Goal: Information Seeking & Learning: Learn about a topic

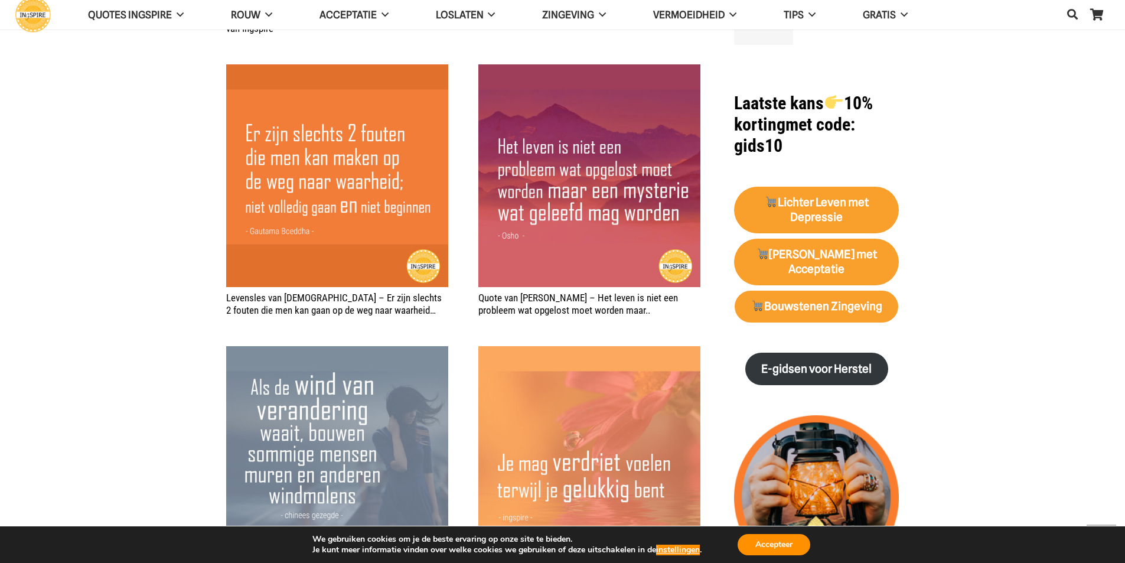
scroll to position [1477, 0]
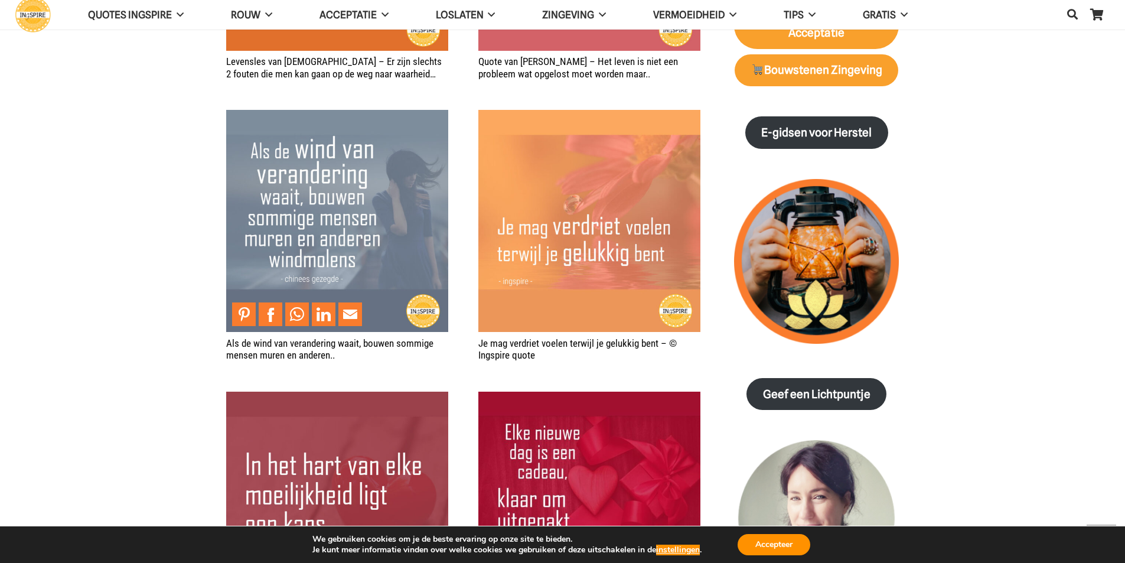
click at [367, 228] on img "Als de wind van verandering waait, bouwen sommige mensen muren en anderen.." at bounding box center [337, 221] width 222 height 222
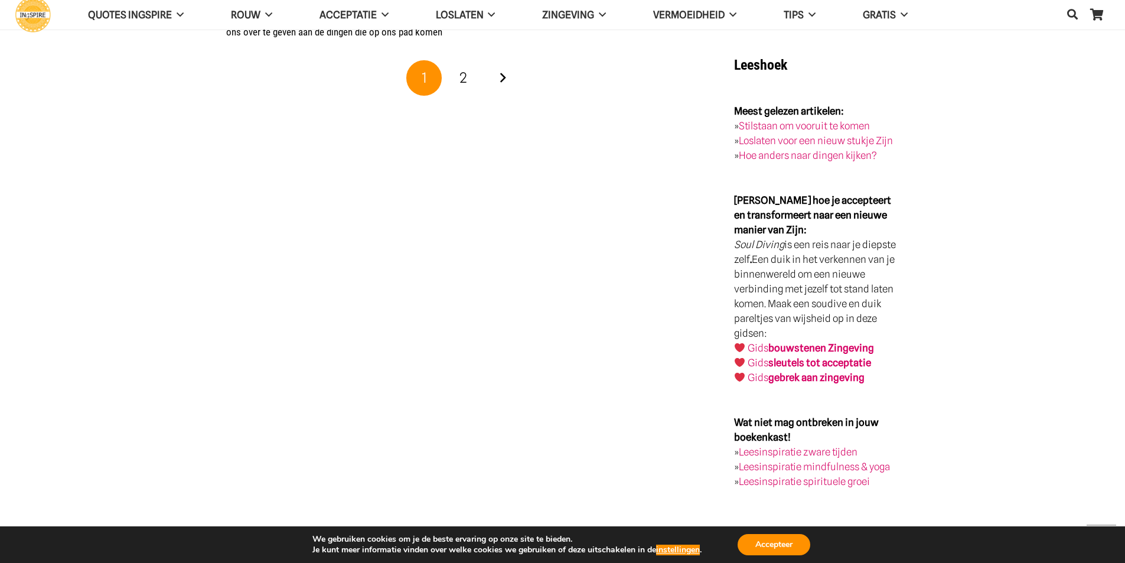
scroll to position [2186, 0]
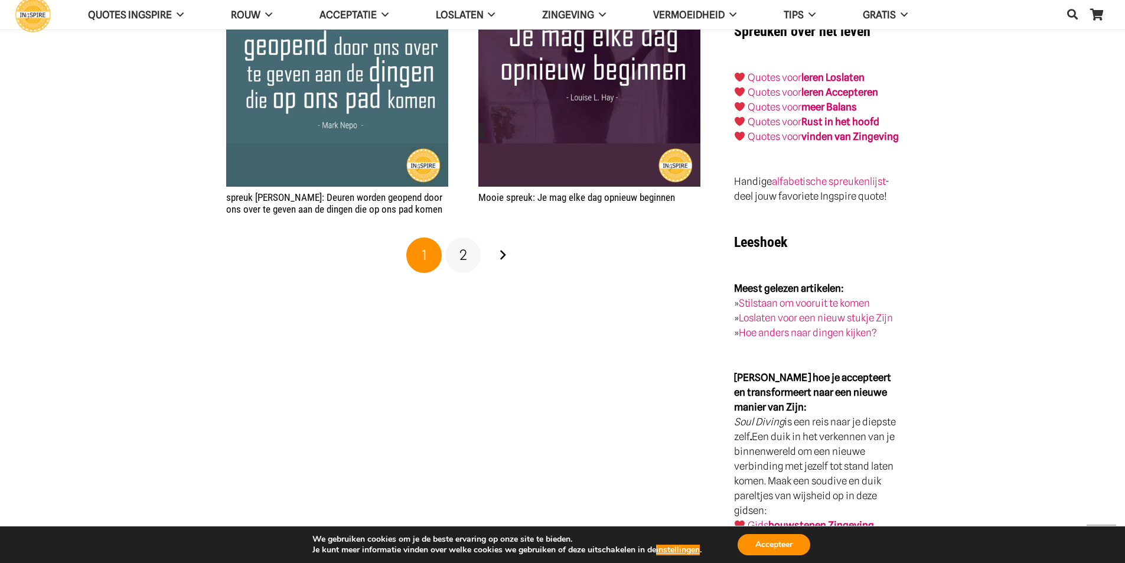
click at [459, 255] on link "2" at bounding box center [463, 254] width 35 height 35
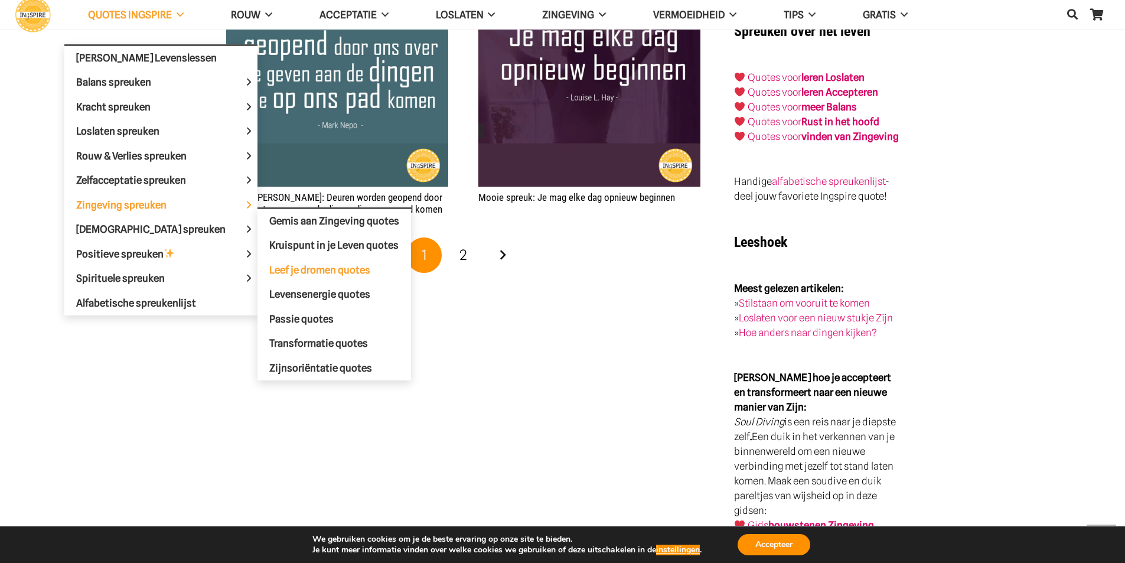
click at [269, 266] on span "Leef je dromen quotes" at bounding box center [319, 270] width 101 height 12
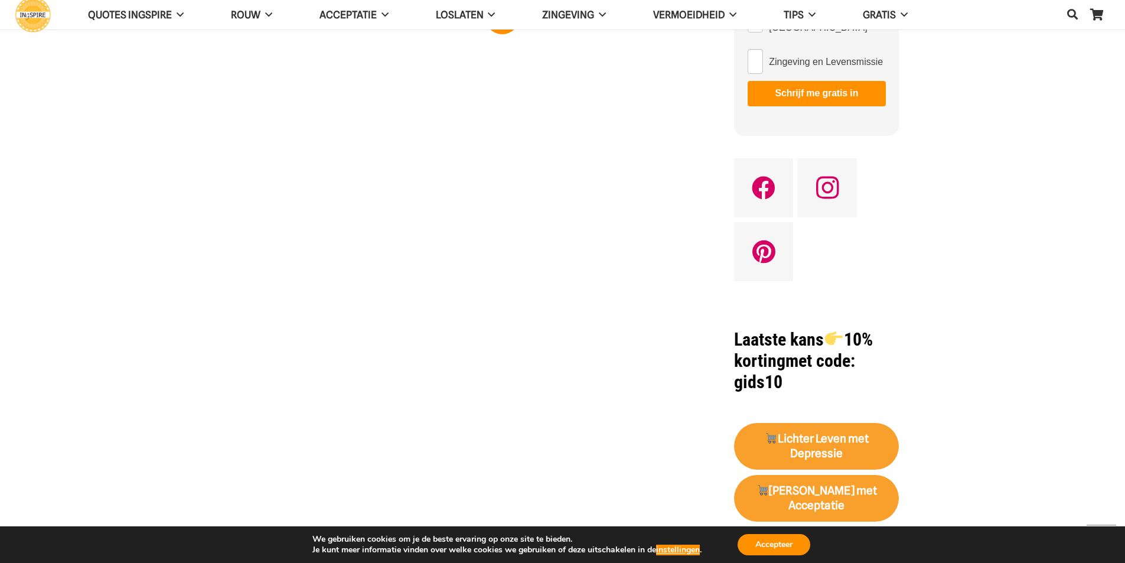
scroll to position [709, 0]
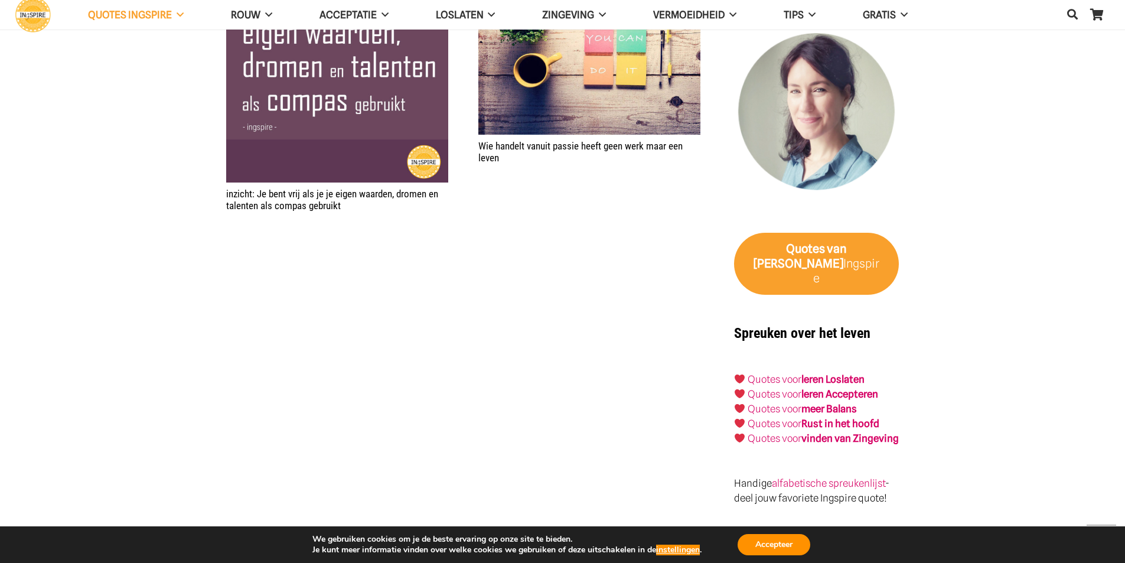
scroll to position [1477, 0]
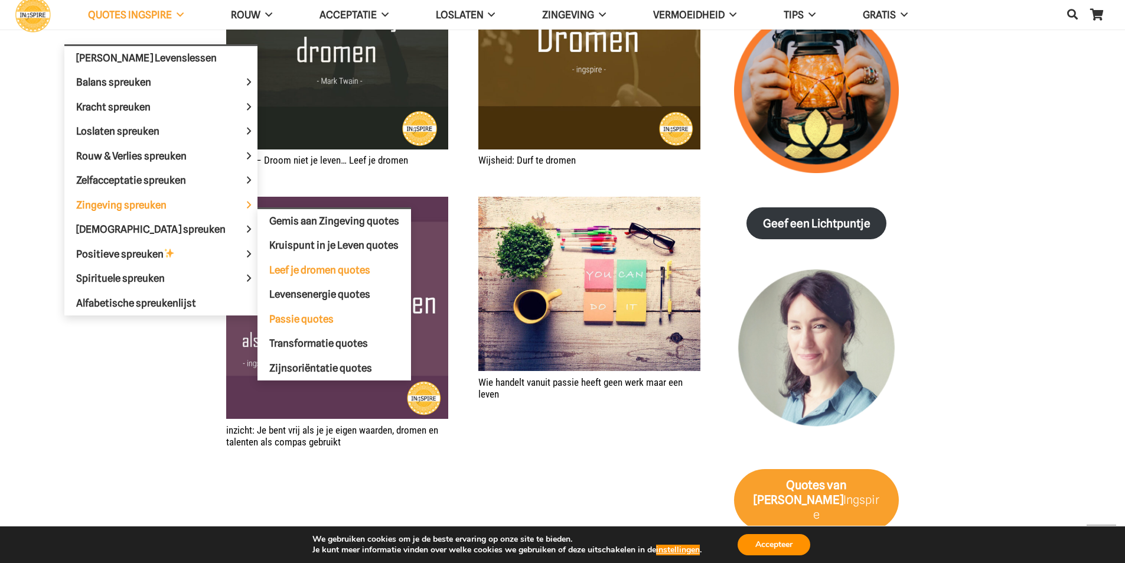
click at [277, 315] on span "Passie quotes" at bounding box center [301, 319] width 64 height 12
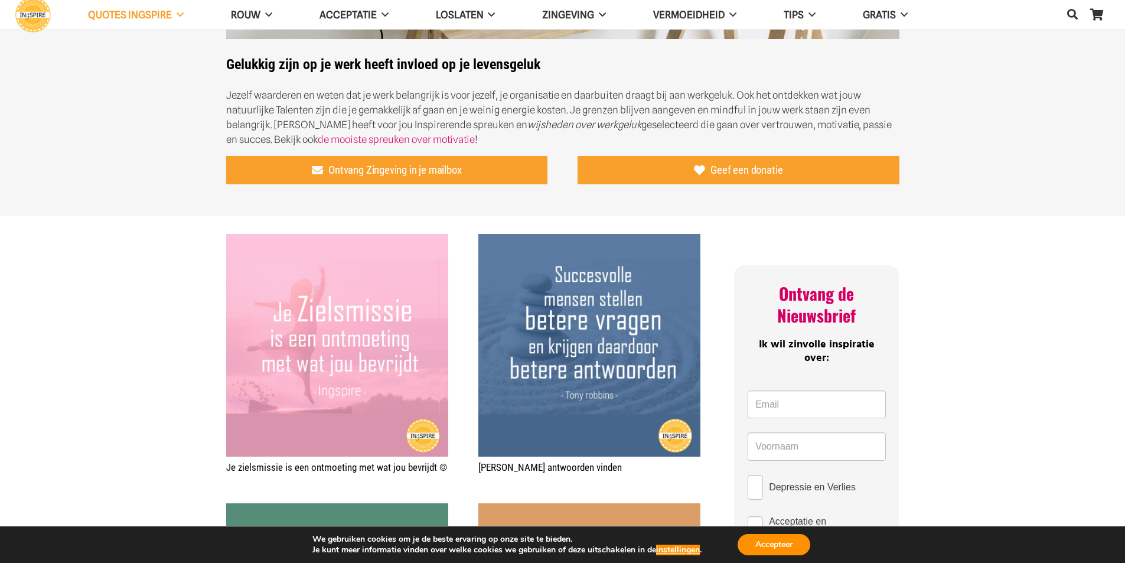
scroll to position [177, 0]
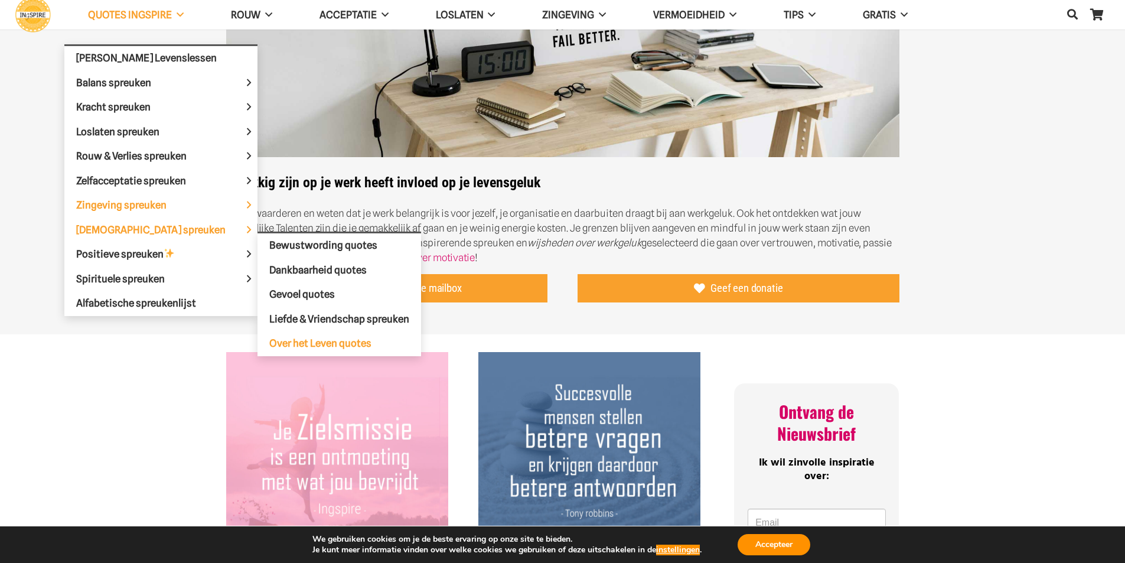
click at [269, 338] on span "Over het Leven quotes" at bounding box center [320, 343] width 102 height 12
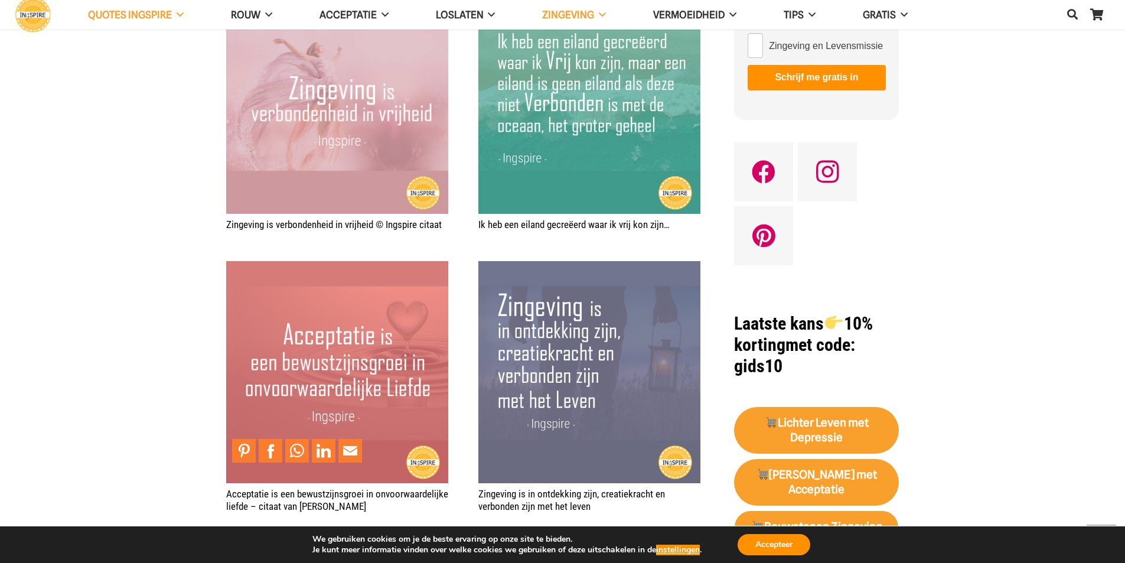
scroll to position [709, 0]
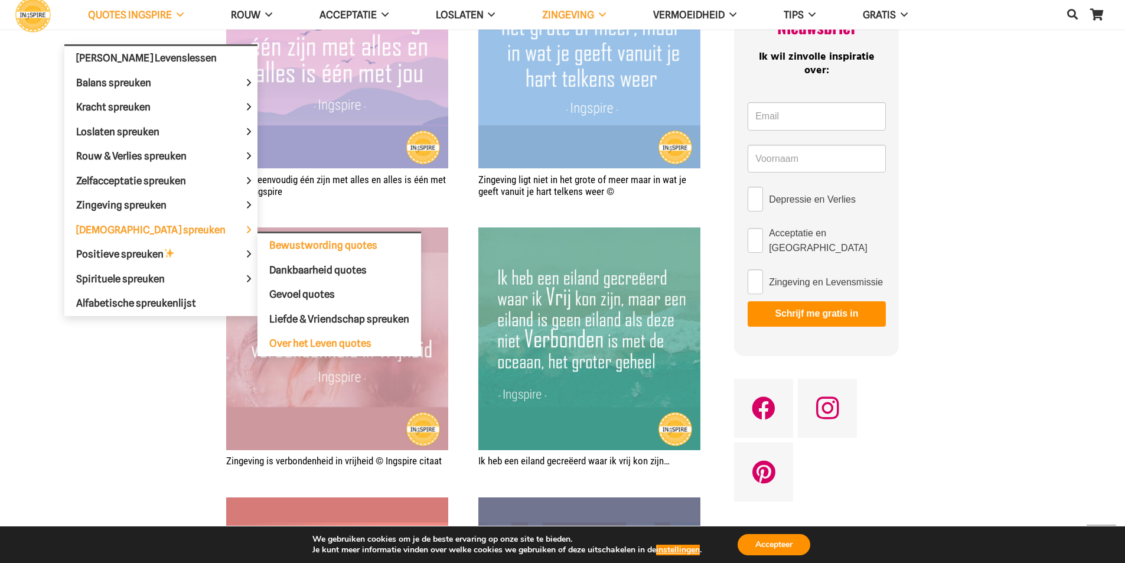
click at [269, 247] on span "Bewustwording quotes" at bounding box center [323, 245] width 108 height 12
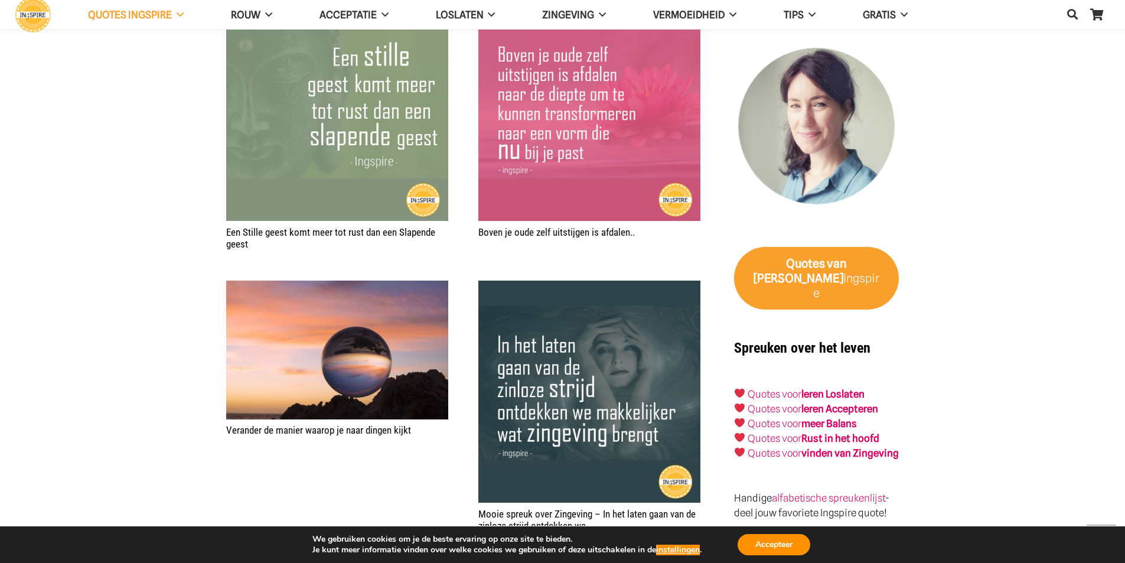
scroll to position [1477, 0]
